Goal: Task Accomplishment & Management: Use online tool/utility

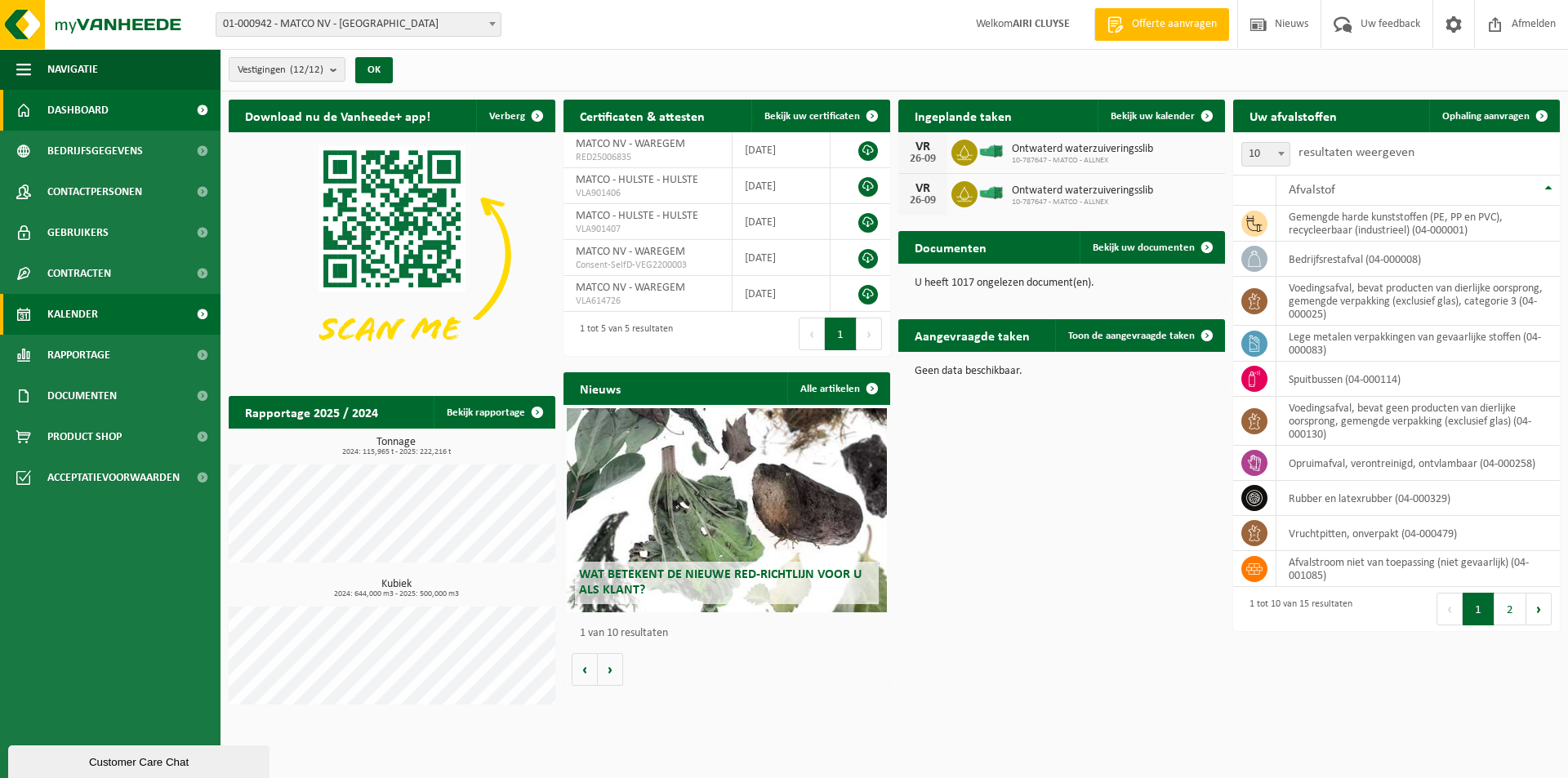
click at [45, 316] on link "Kalender" at bounding box center [110, 314] width 221 height 41
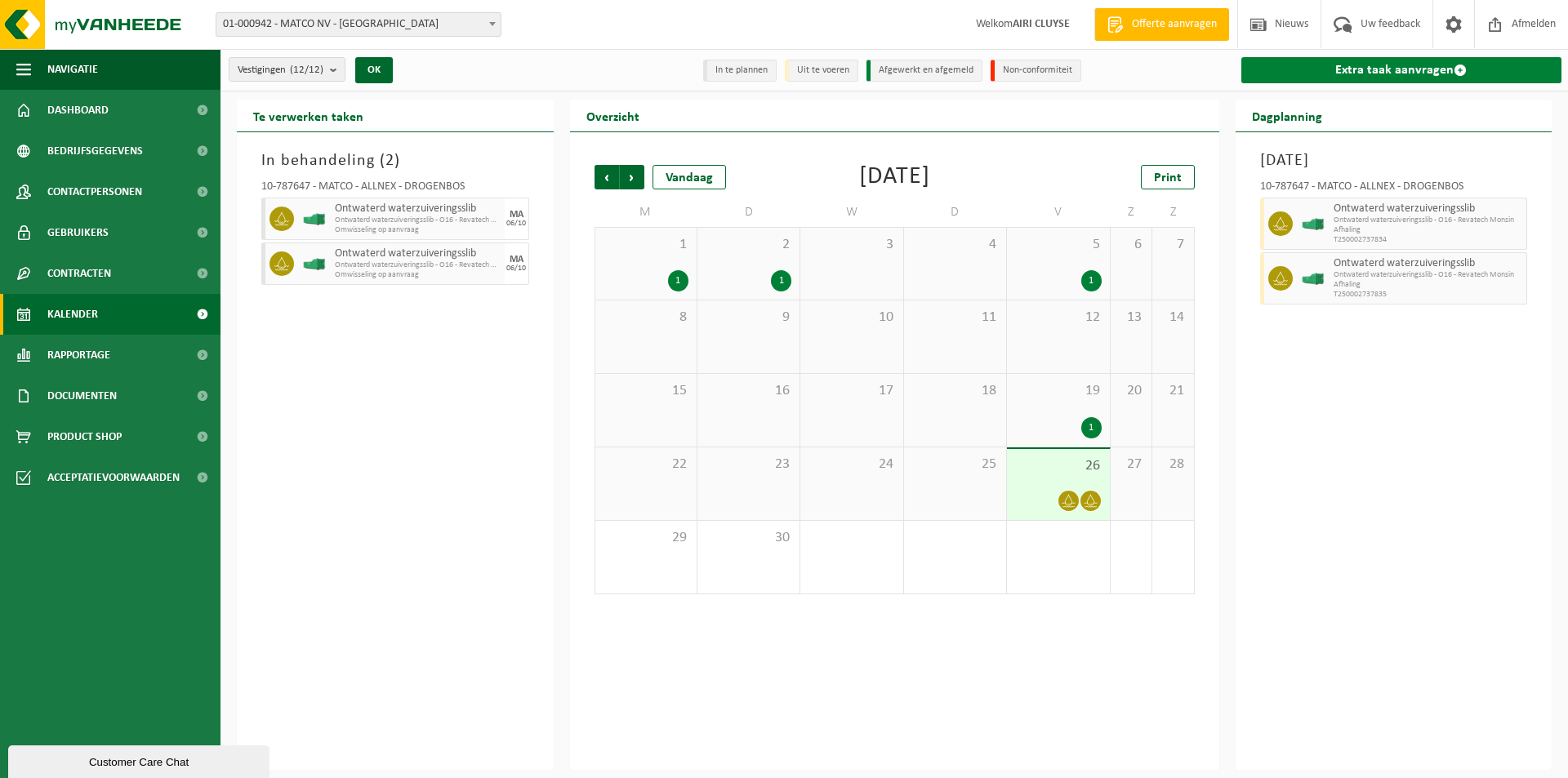
click at [1327, 62] on link "Extra taak aanvragen" at bounding box center [1402, 70] width 321 height 26
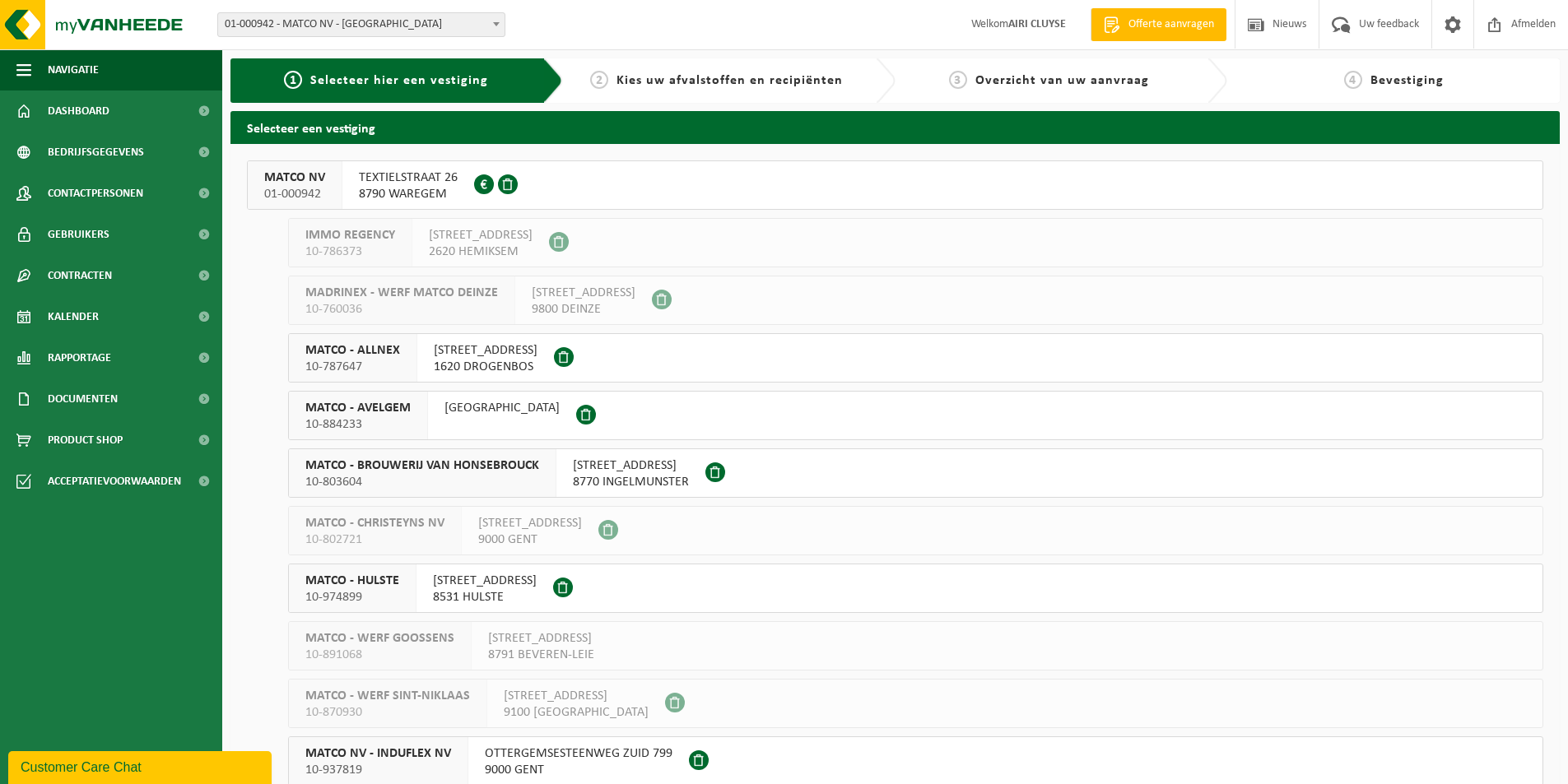
click at [330, 362] on span "10-787647" at bounding box center [352, 367] width 95 height 16
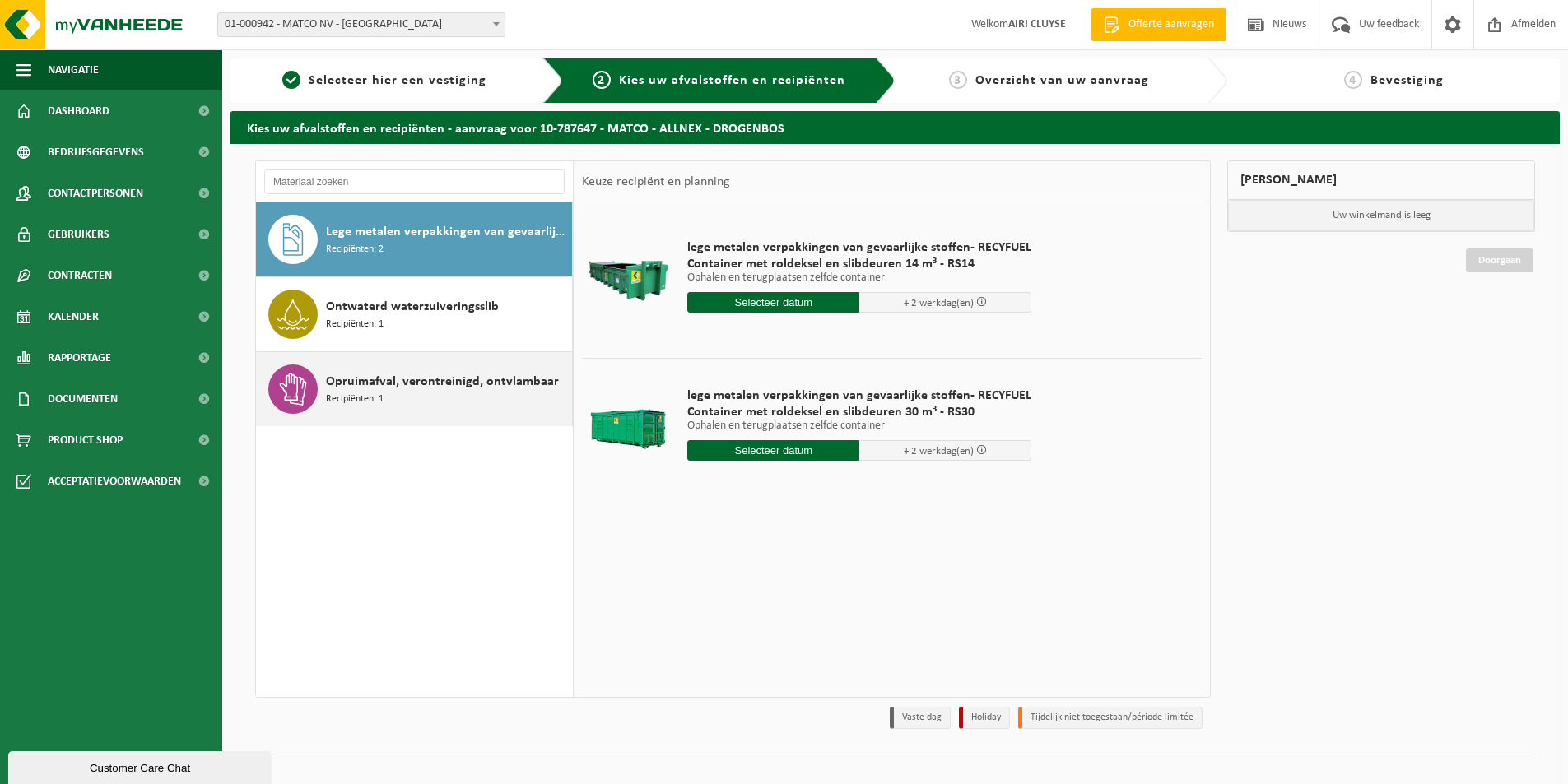
click at [347, 404] on span "Recipiënten: 1" at bounding box center [355, 400] width 58 height 15
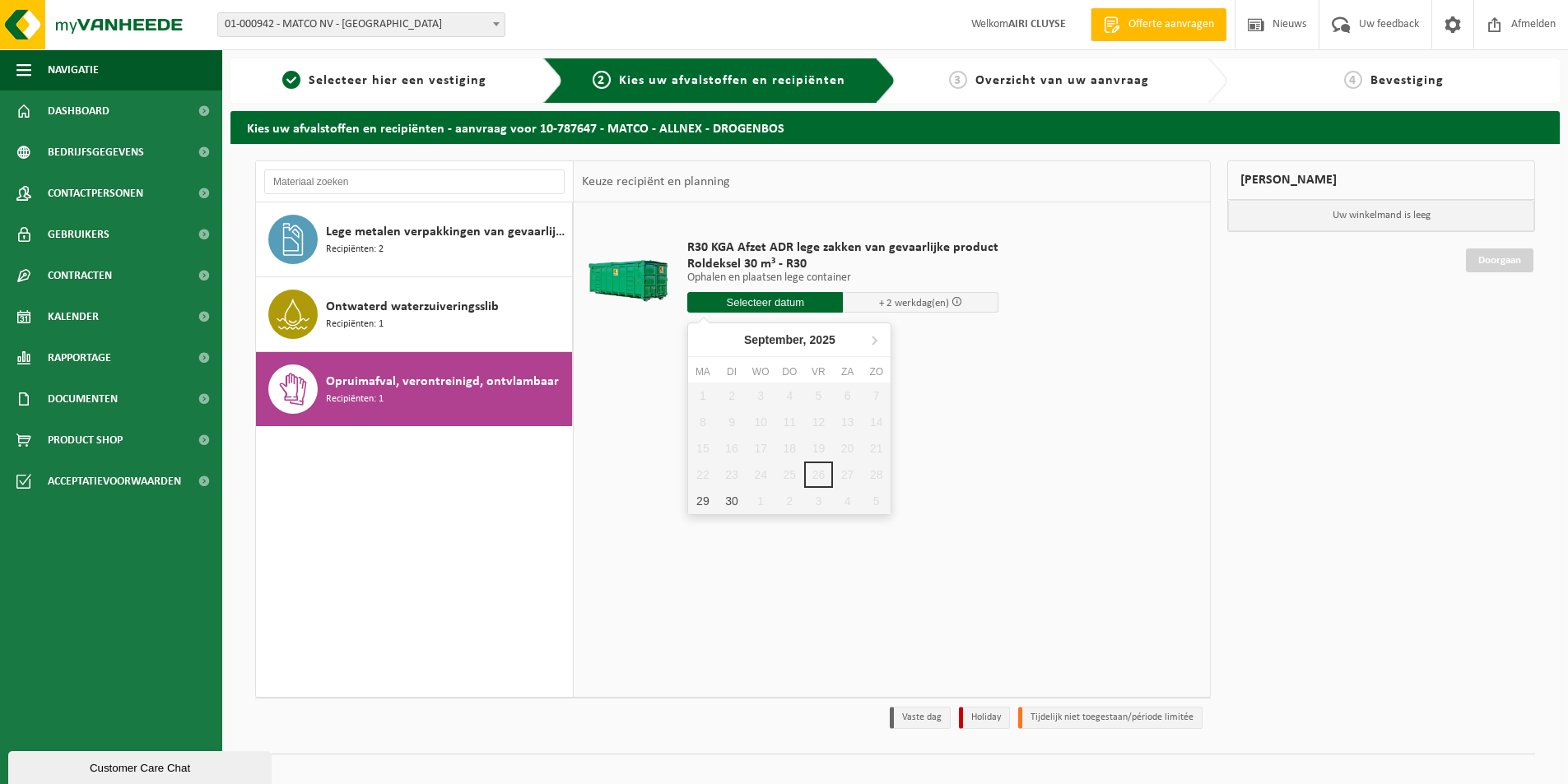
click at [793, 311] on input "text" at bounding box center [765, 302] width 156 height 20
click at [720, 498] on div "30" at bounding box center [731, 500] width 29 height 26
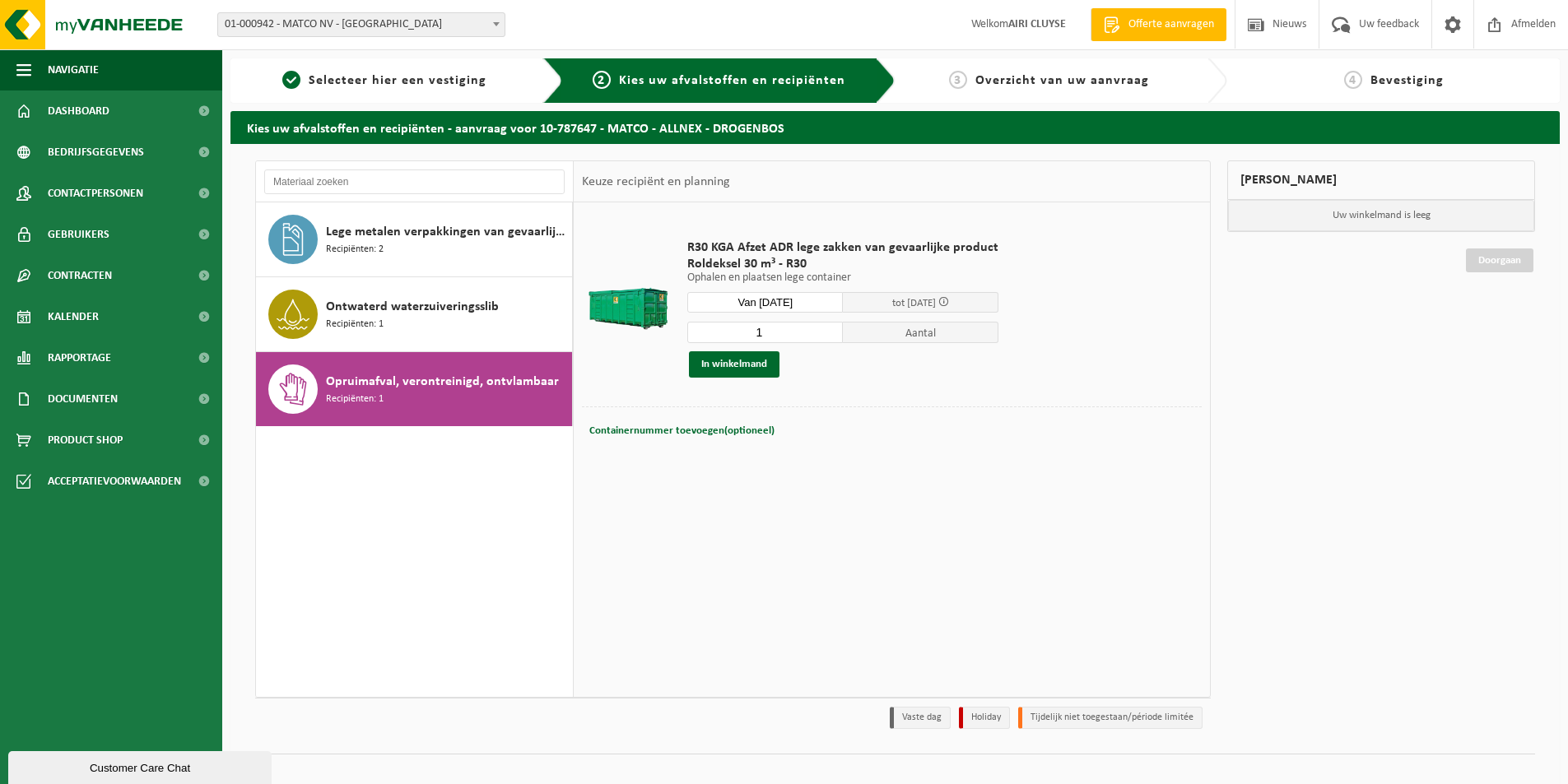
click at [810, 308] on input "Van 2025-09-30" at bounding box center [765, 302] width 156 height 20
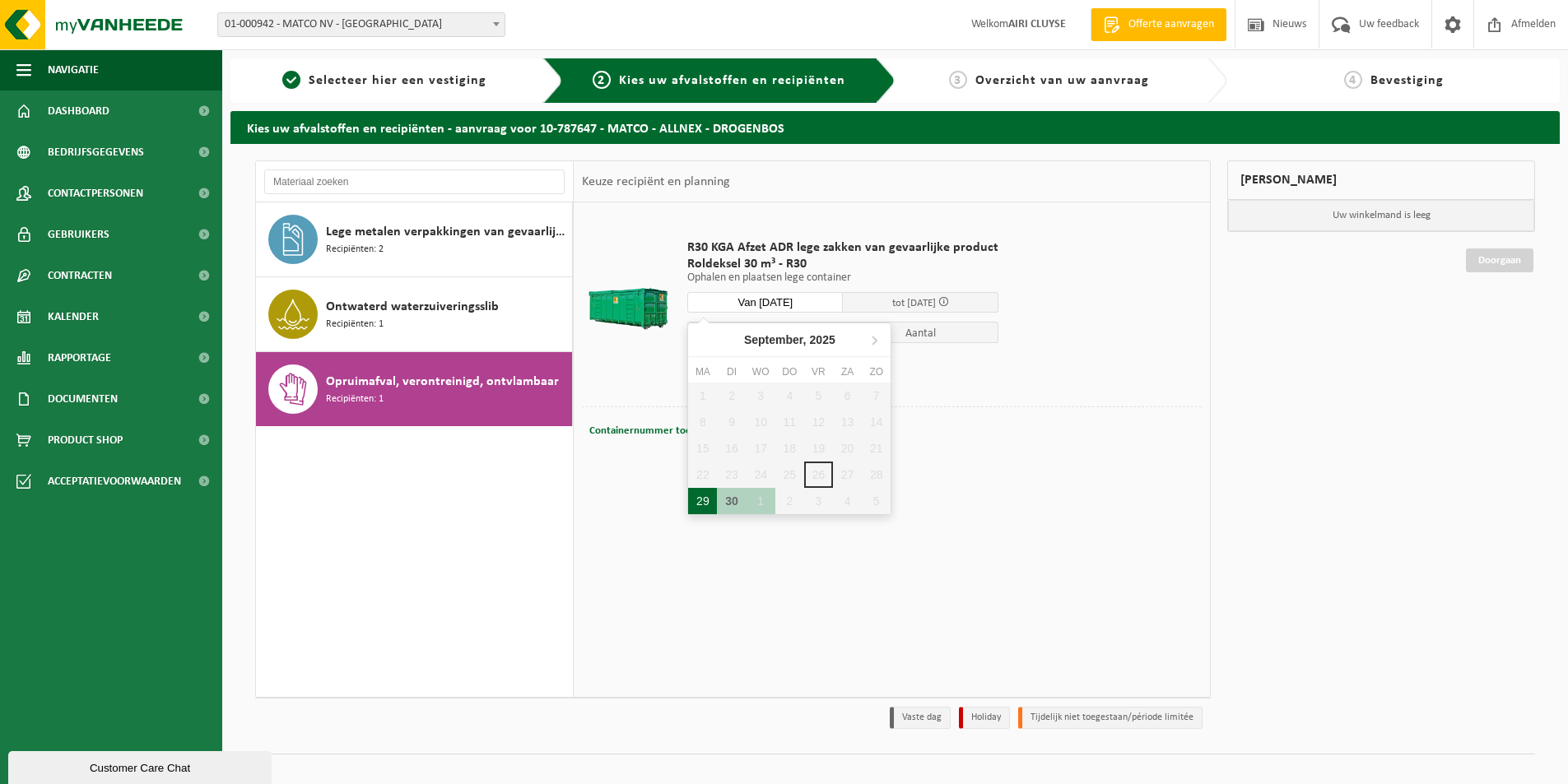
click at [689, 503] on div "29" at bounding box center [703, 500] width 29 height 26
type input "Van 2025-09-29"
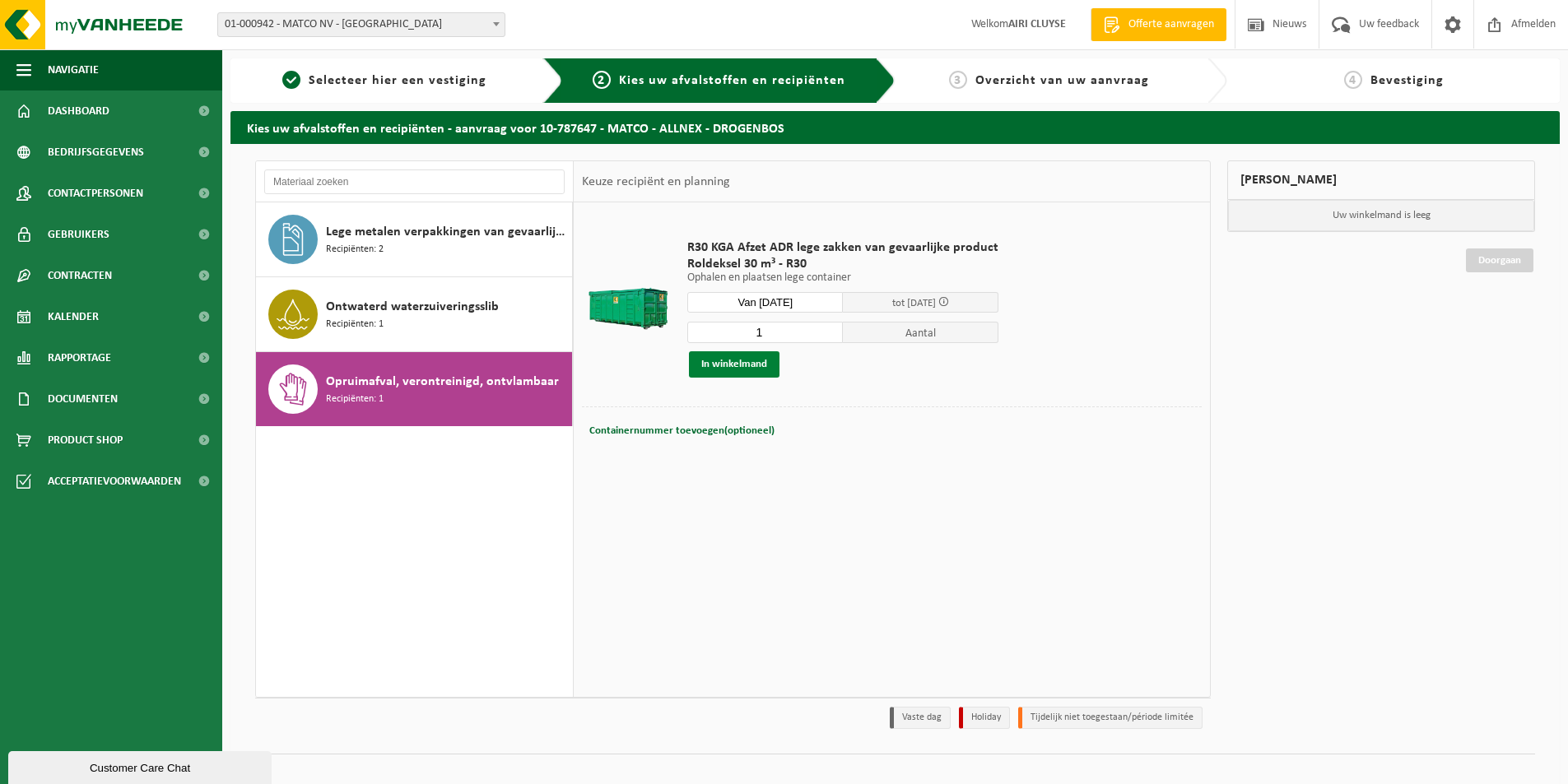
click at [736, 367] on button "In winkelmand" at bounding box center [735, 364] width 91 height 26
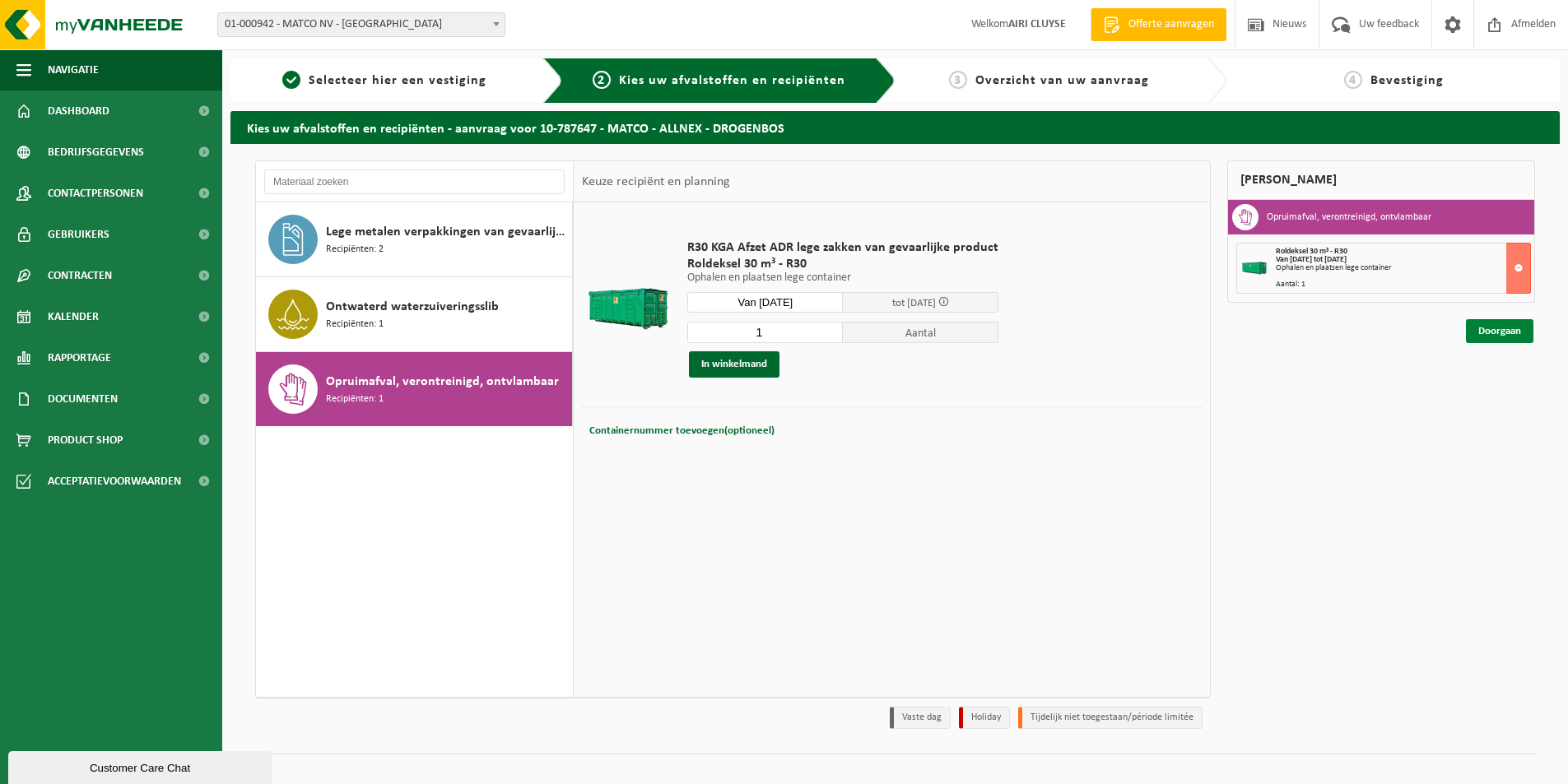
click at [1515, 333] on link "Doorgaan" at bounding box center [1499, 331] width 68 height 24
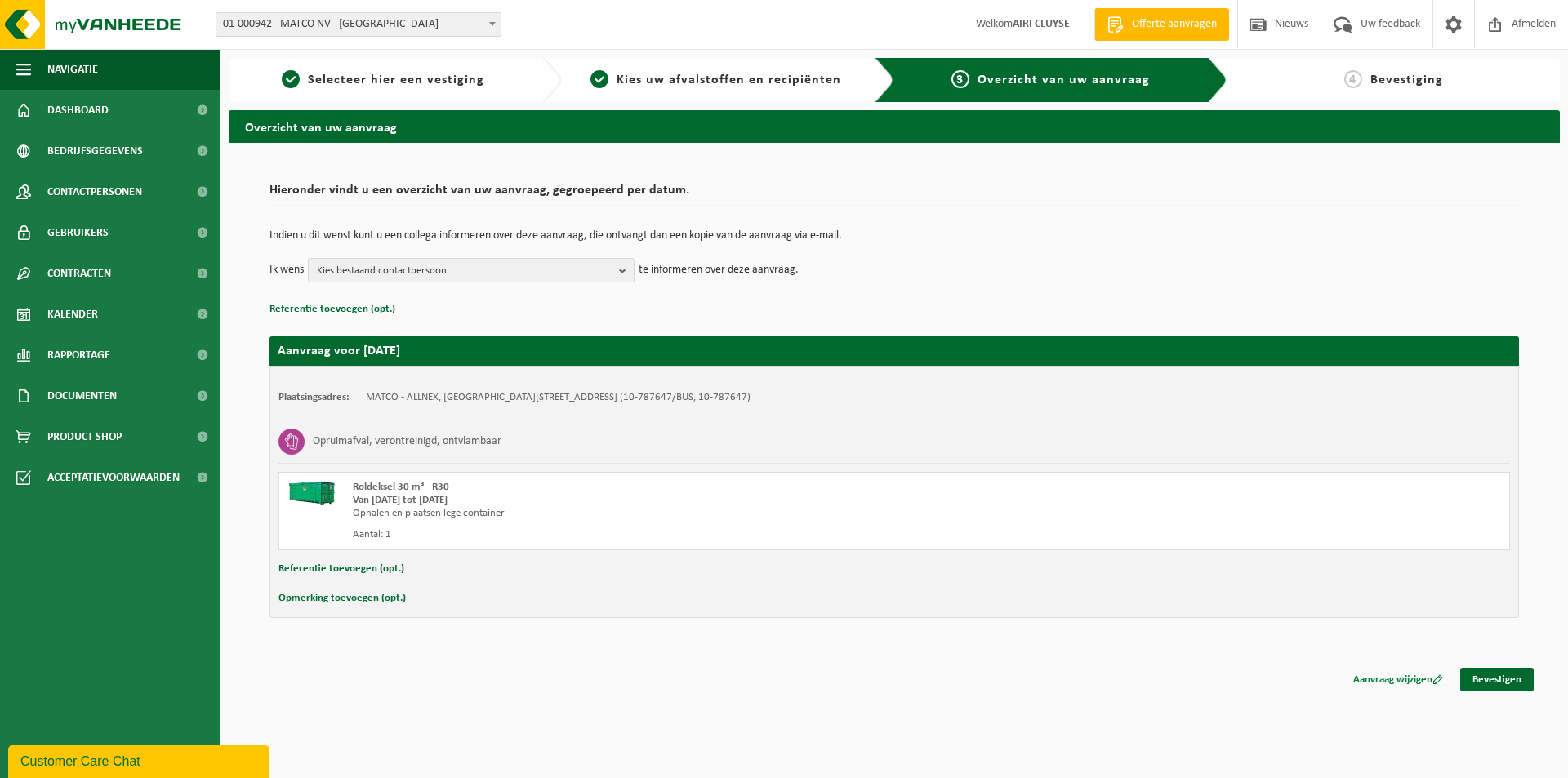
click at [1398, 692] on link "Aanvraag wijzigen" at bounding box center [1398, 679] width 114 height 24
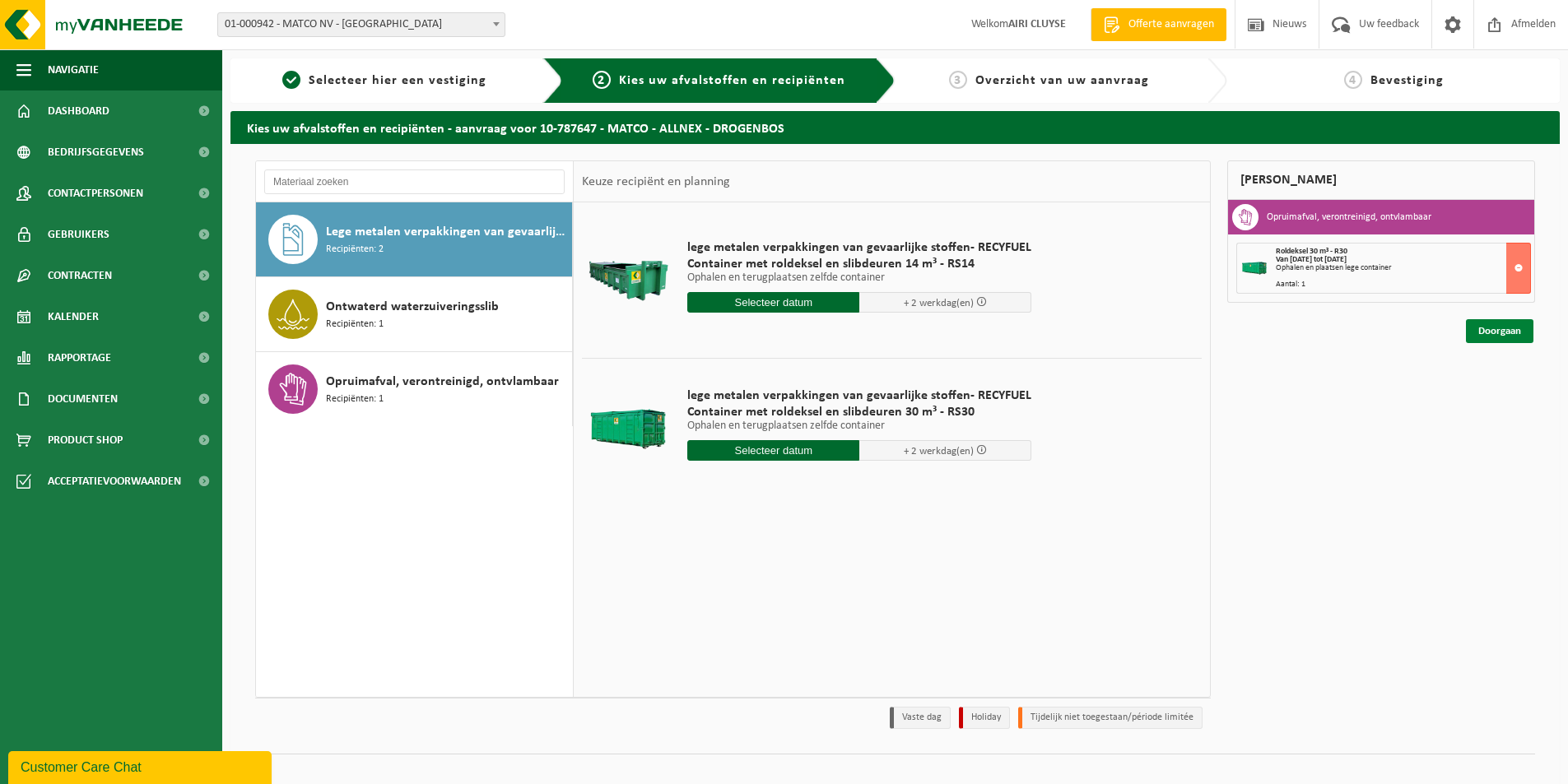
click at [1527, 332] on link "Doorgaan" at bounding box center [1499, 331] width 68 height 24
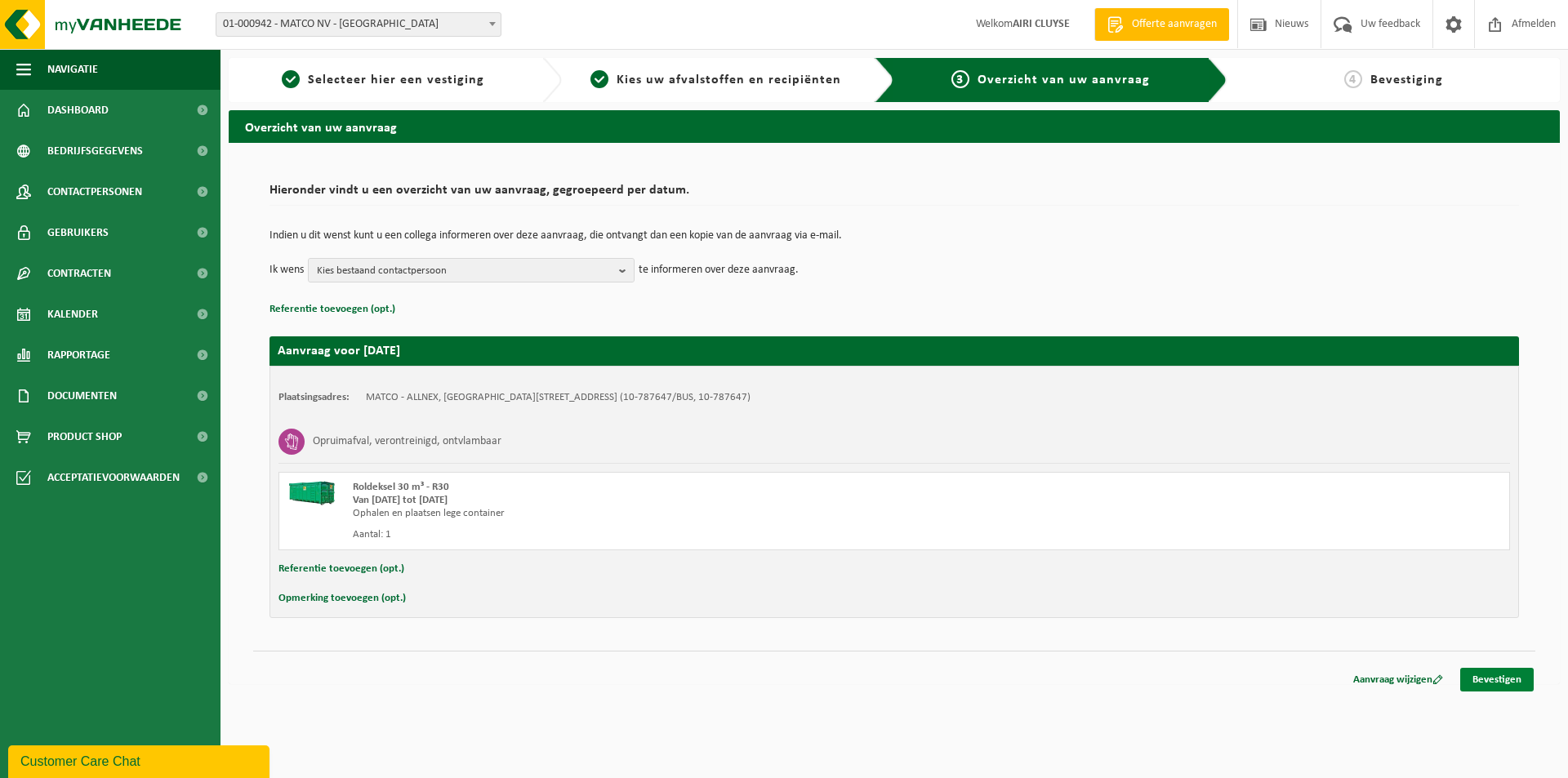
click at [1497, 669] on link "Bevestigen" at bounding box center [1497, 679] width 74 height 24
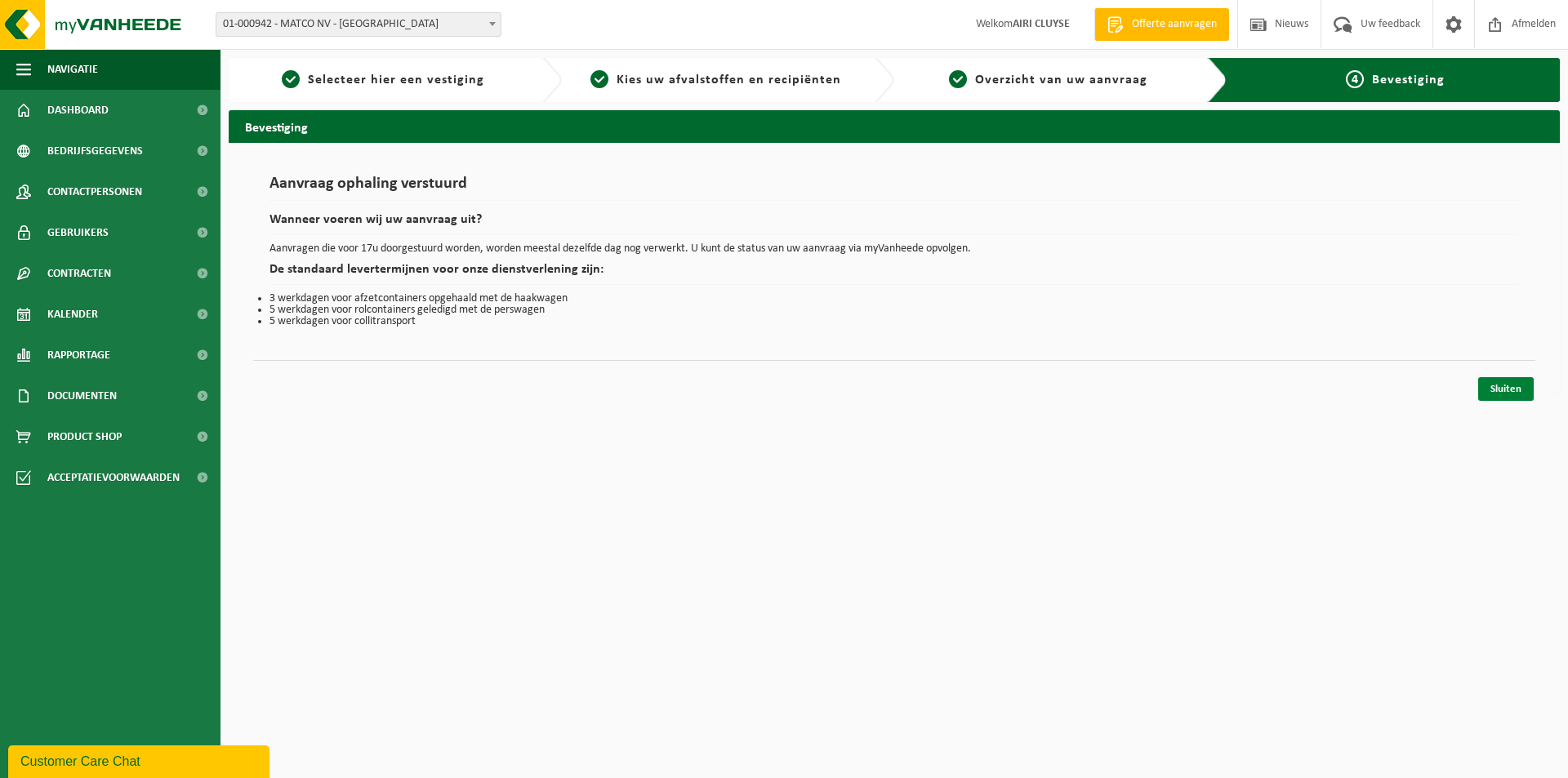
click at [1508, 387] on link "Sluiten" at bounding box center [1507, 389] width 56 height 24
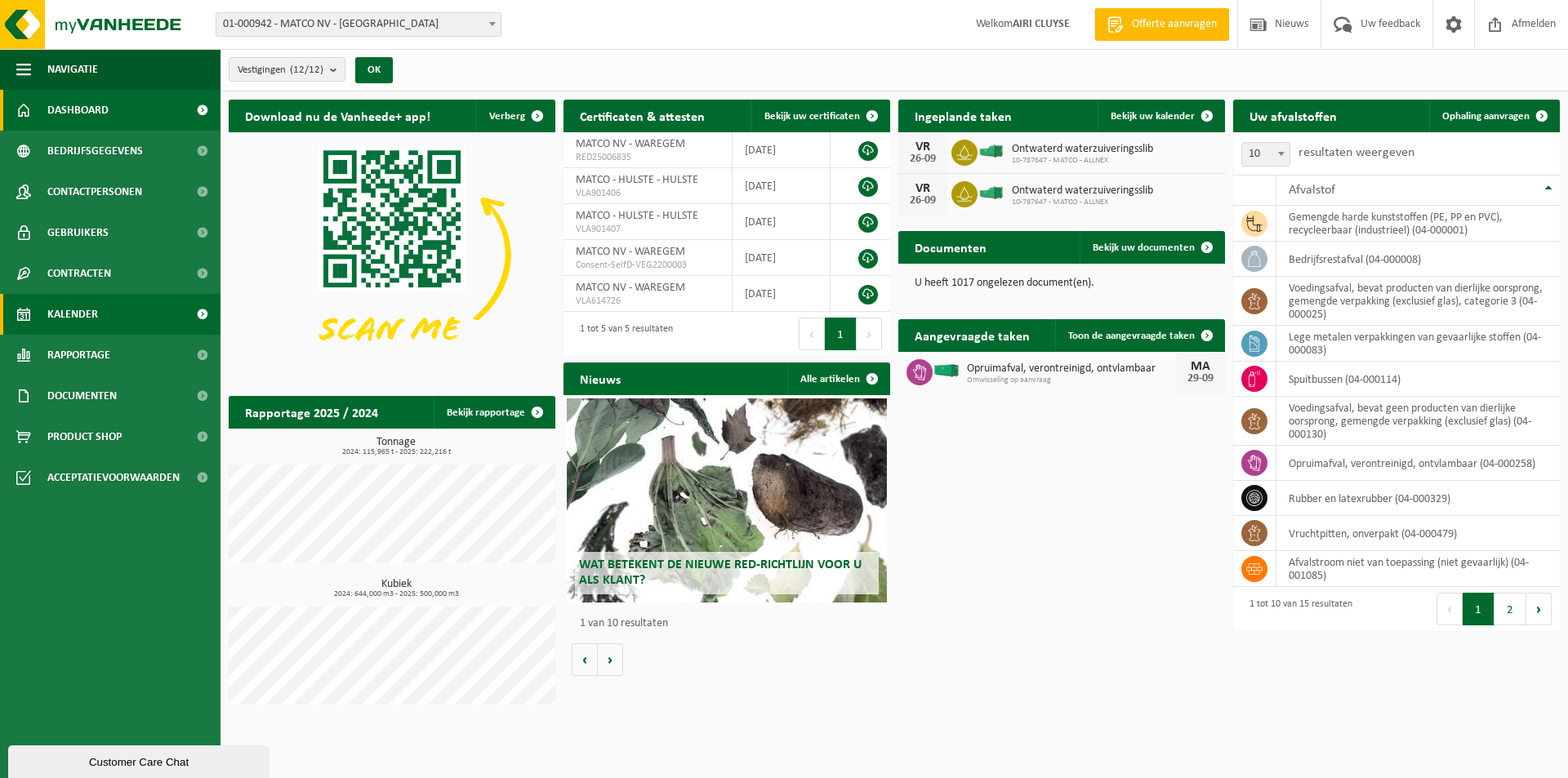
click at [76, 320] on span "Kalender" at bounding box center [72, 314] width 51 height 41
